Goal: Information Seeking & Learning: Find specific fact

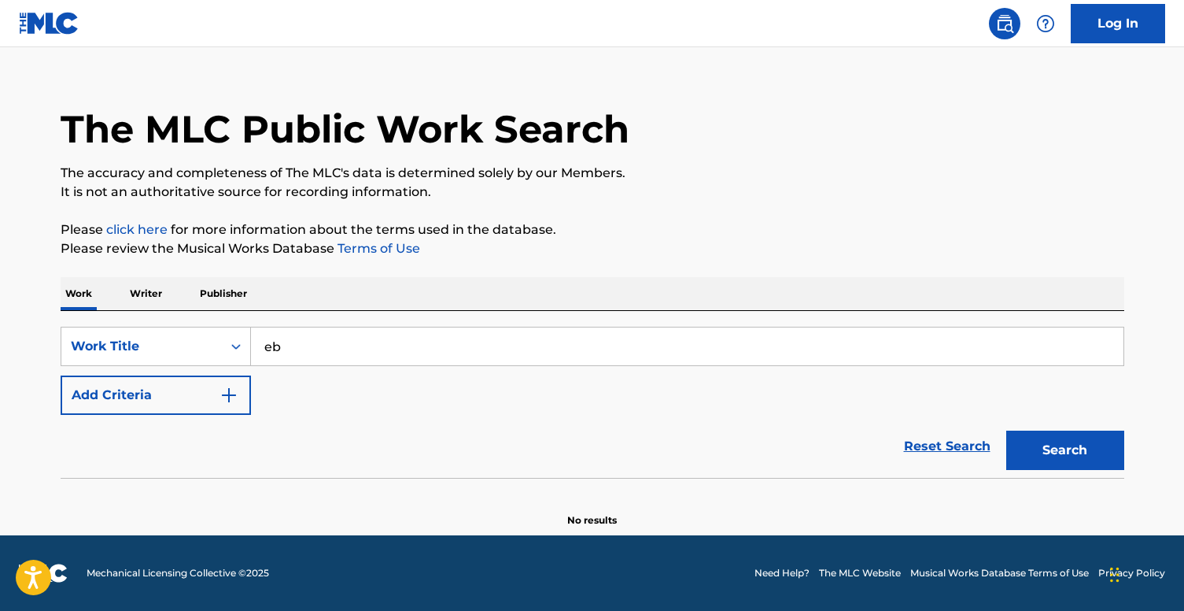
type input "e"
click at [417, 341] on input "ashmaana" at bounding box center [687, 346] width 873 height 38
type input "r"
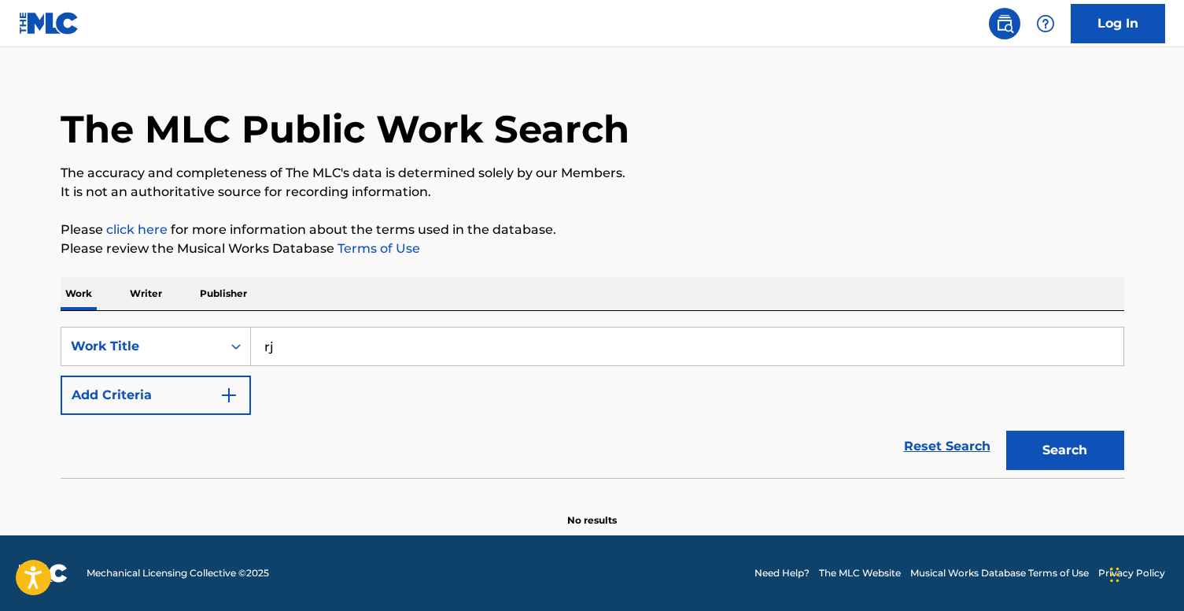
type input "r"
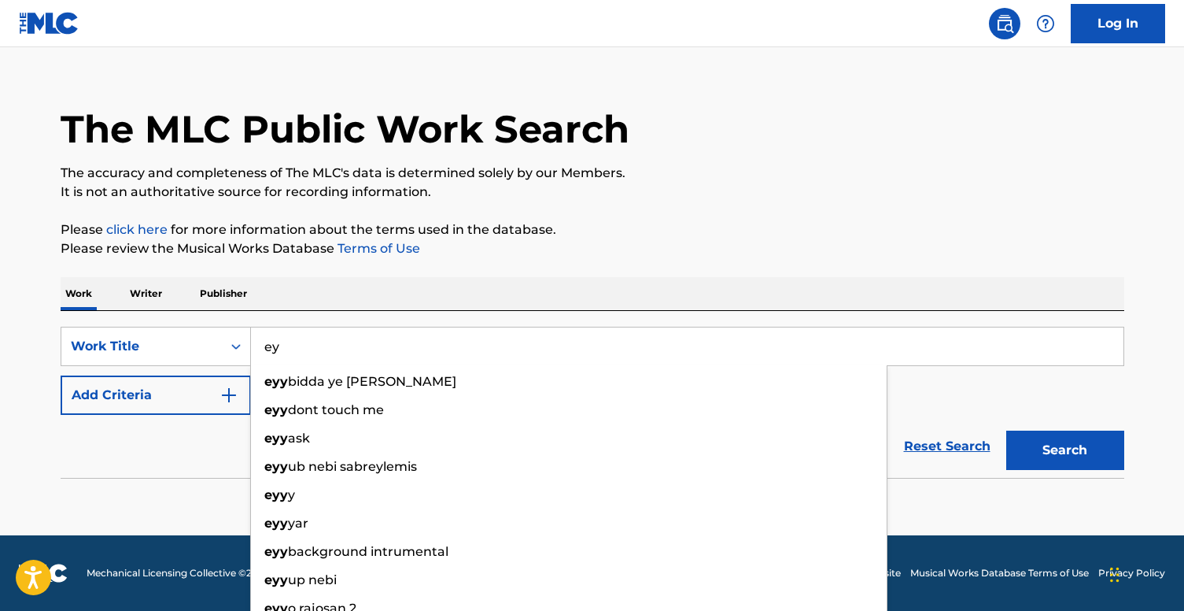
type input "e"
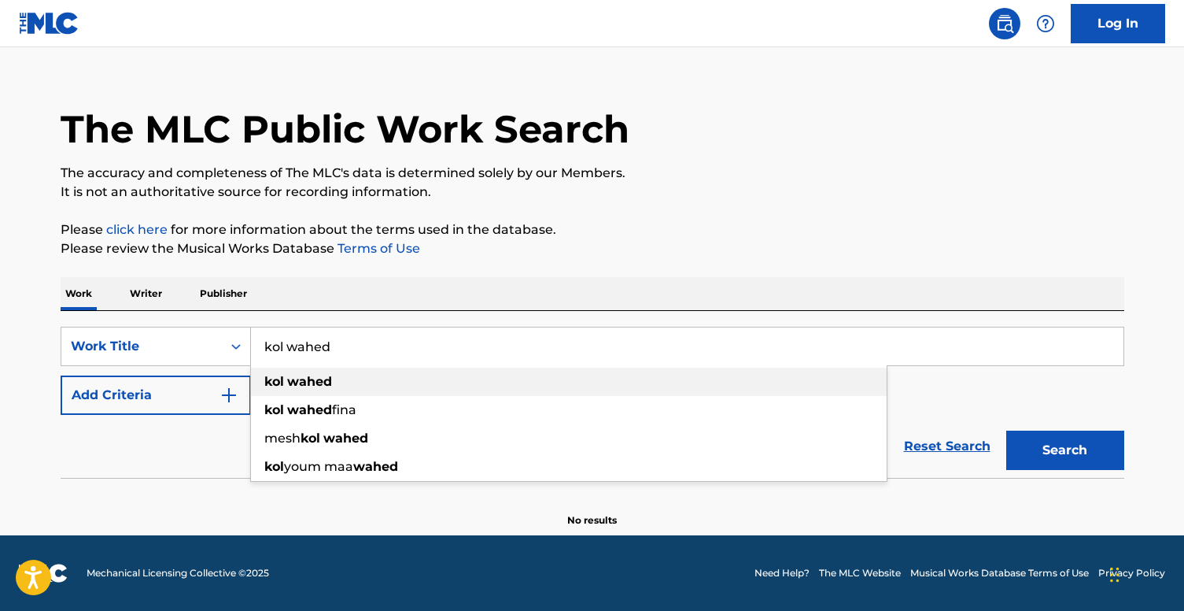
type input "kol wahed"
click at [349, 379] on div "kol wahed" at bounding box center [569, 381] width 636 height 28
click at [1021, 438] on button "Search" at bounding box center [1065, 449] width 118 height 39
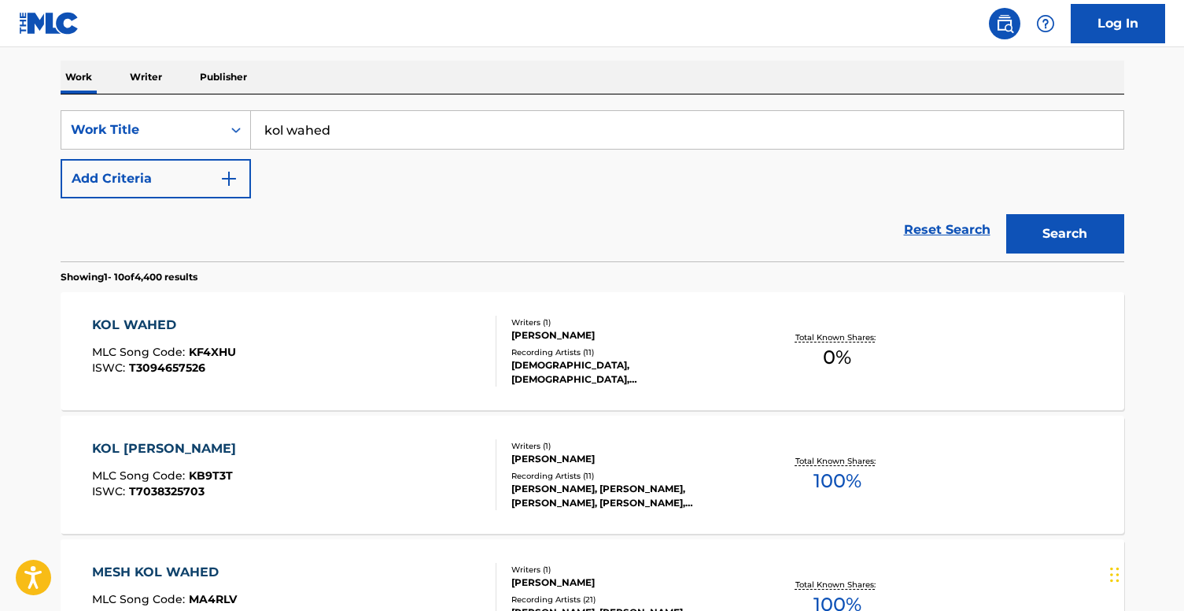
scroll to position [279, 0]
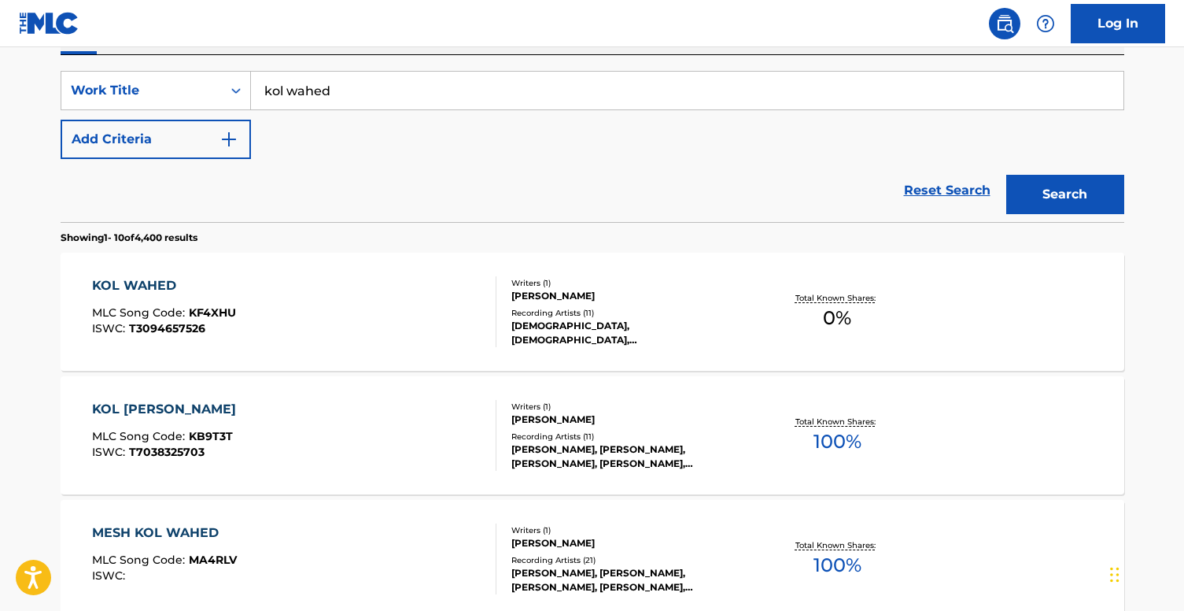
click at [605, 328] on div "[DEMOGRAPHIC_DATA], [DEMOGRAPHIC_DATA], [DEMOGRAPHIC_DATA], [DEMOGRAPHIC_DATA],…" at bounding box center [631, 333] width 238 height 28
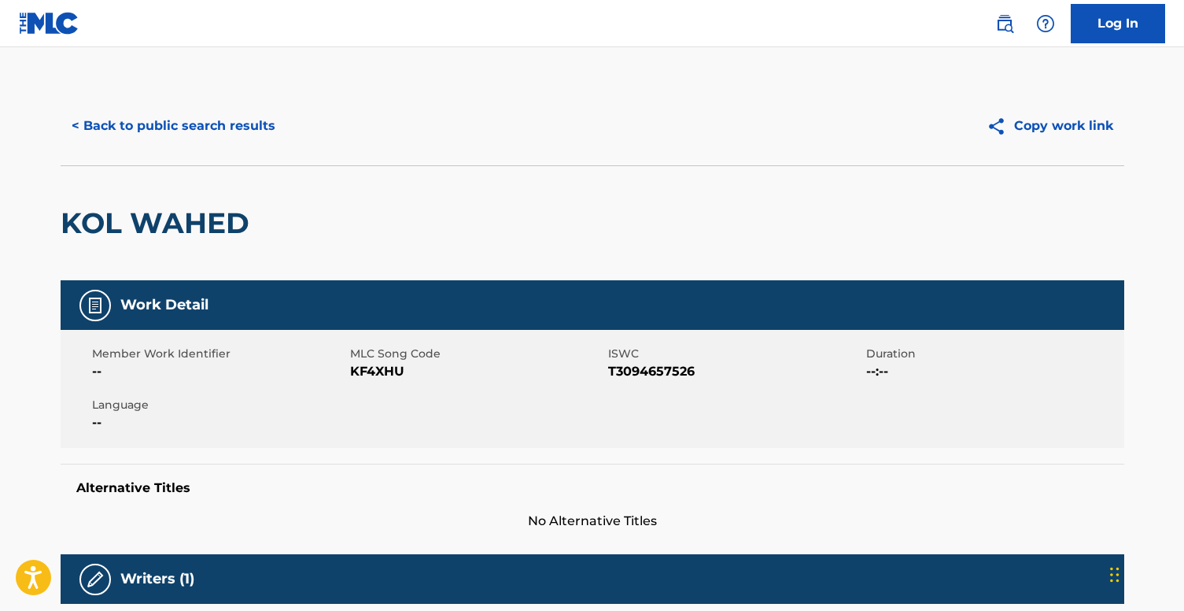
click at [373, 369] on span "KF4XHU" at bounding box center [477, 371] width 254 height 19
copy span "KF4XHU"
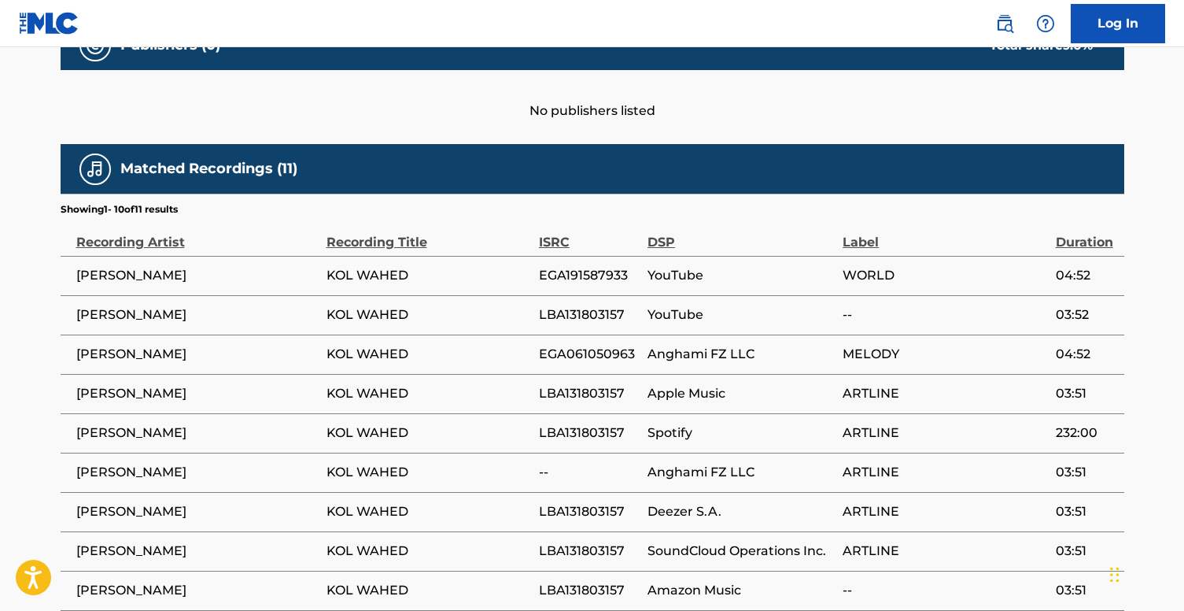
scroll to position [733, 0]
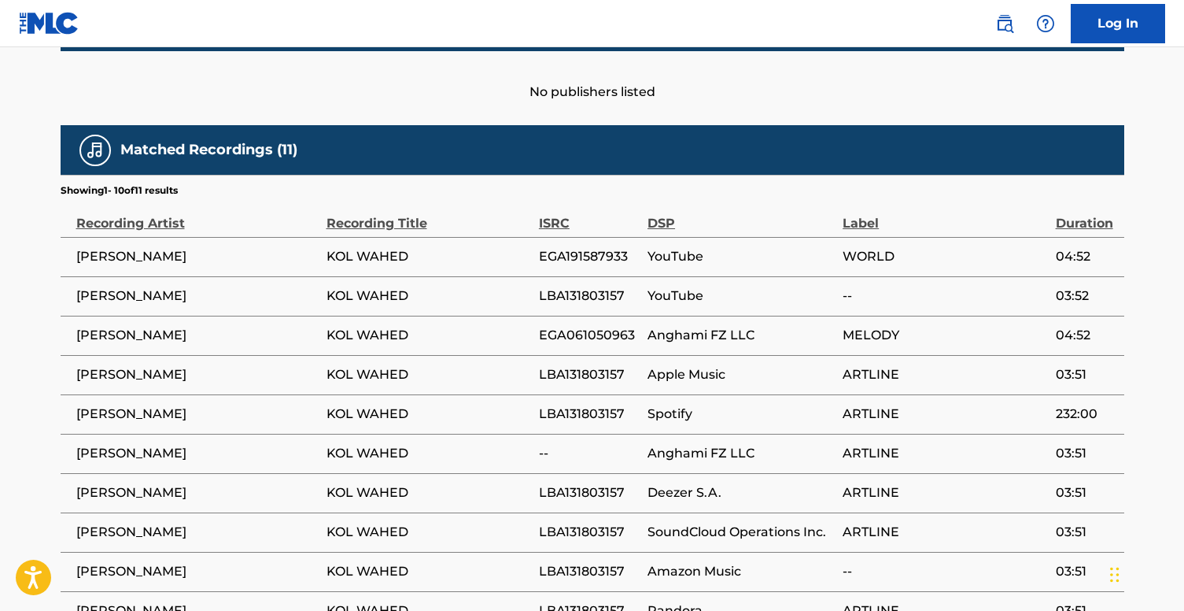
click at [560, 250] on span "EGA191587933" at bounding box center [589, 256] width 101 height 19
copy span "EGA191587933"
click at [593, 296] on span "LBA131803157" at bounding box center [589, 295] width 101 height 19
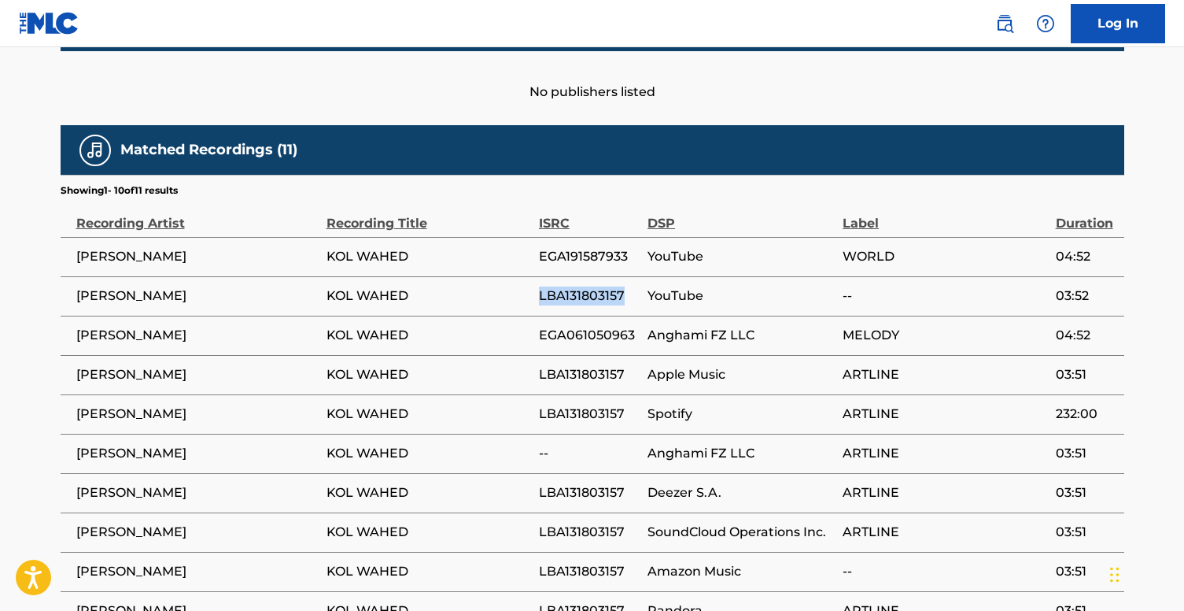
copy span "LBA131803157"
click at [574, 376] on span "LBA131803157" at bounding box center [589, 374] width 101 height 19
click at [575, 335] on span "EGA061050963" at bounding box center [589, 335] width 101 height 19
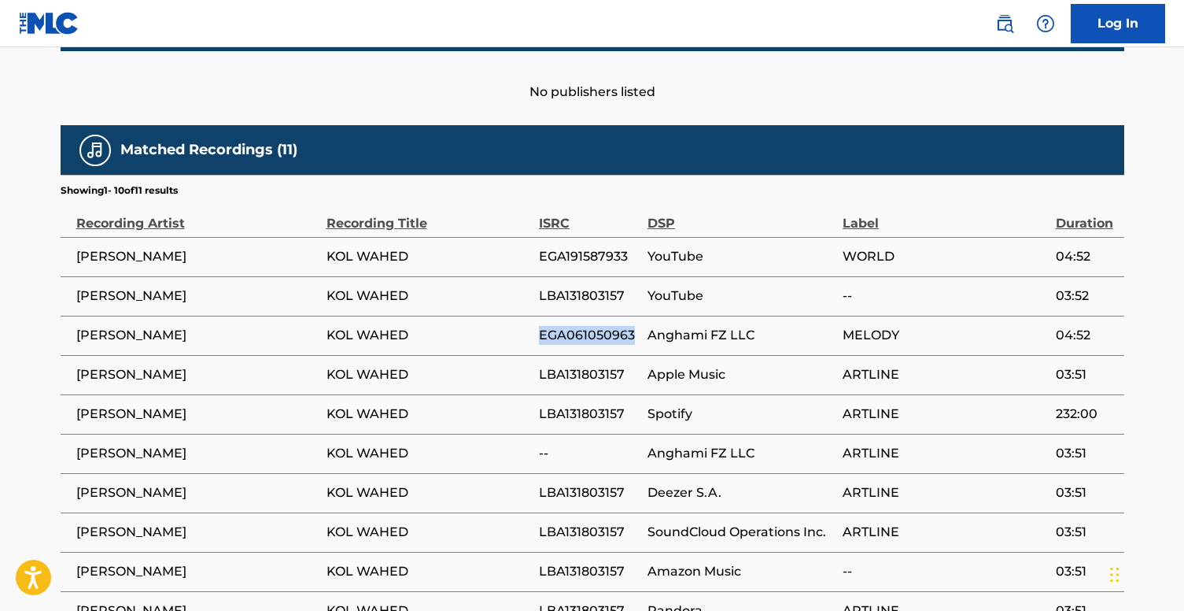
copy span "EGA061050963"
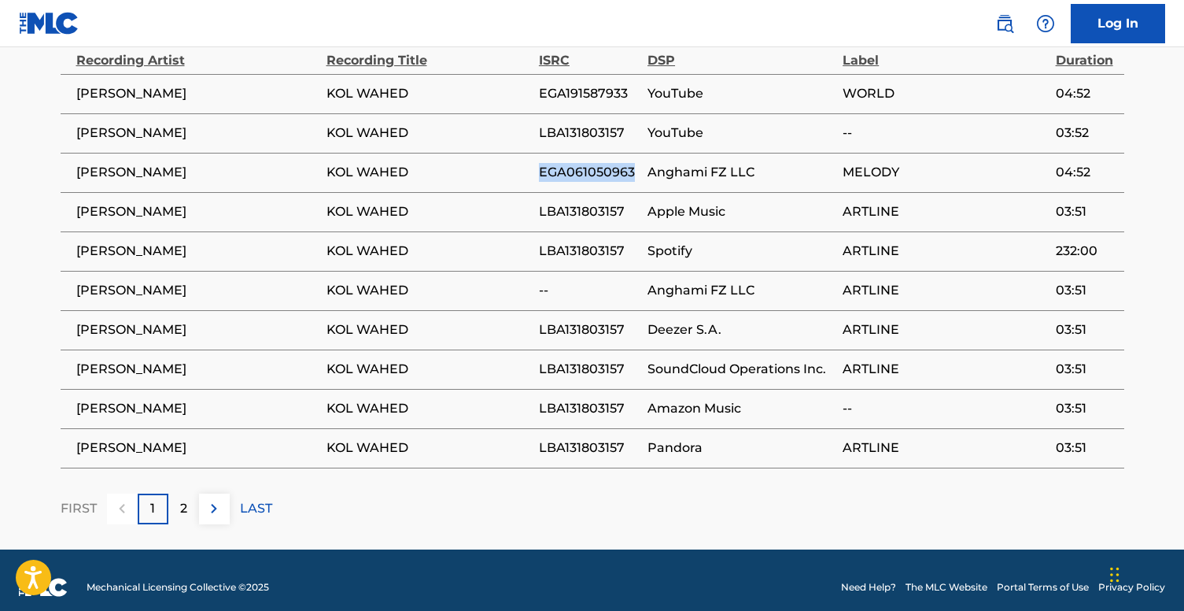
scroll to position [909, 0]
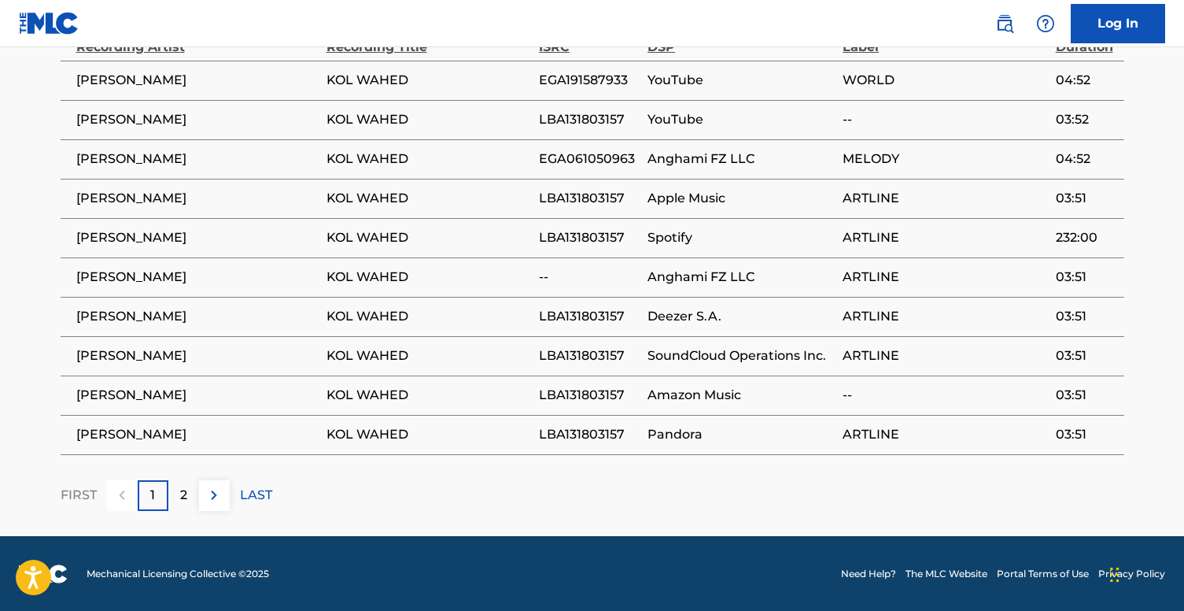
click at [185, 499] on p "2" at bounding box center [183, 495] width 7 height 19
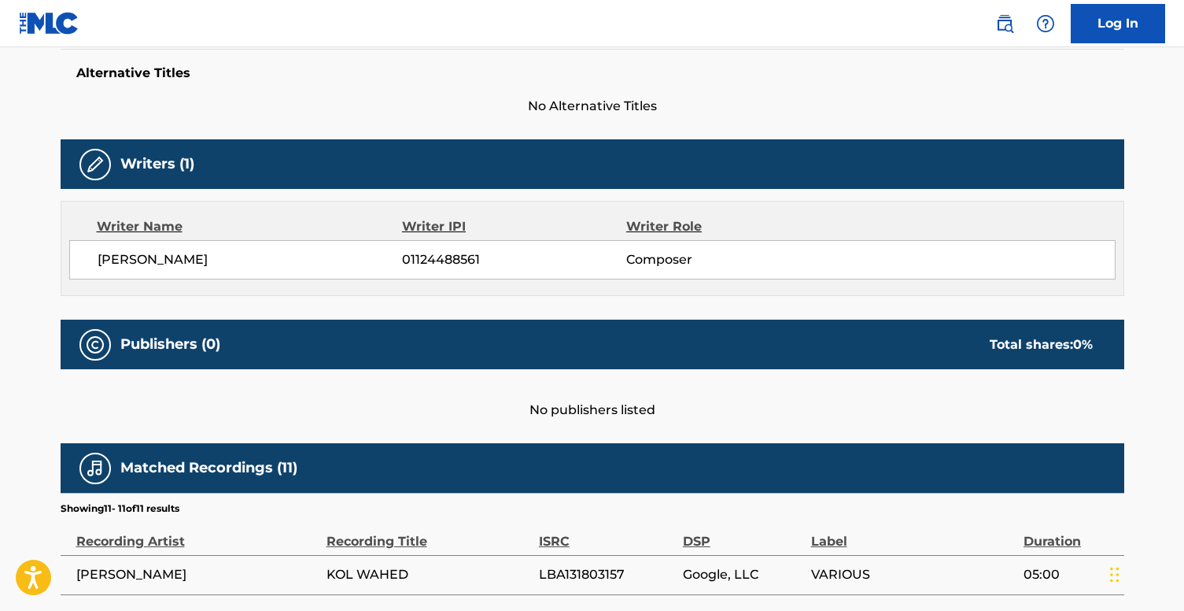
scroll to position [410, 0]
